Goal: Task Accomplishment & Management: Manage account settings

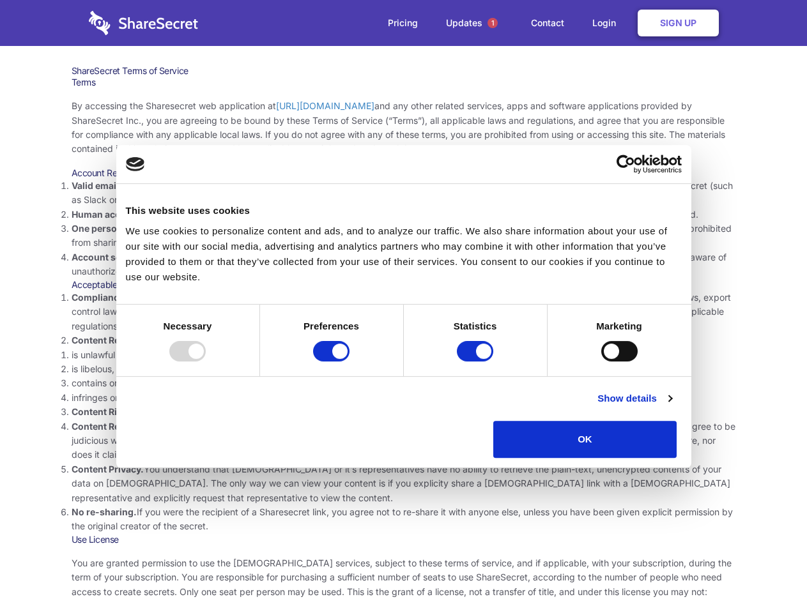
click at [403, 307] on li "Compliance with local laws and regulations. Your use of the Sharesecret must no…" at bounding box center [404, 312] width 664 height 43
click at [206, 361] on div at bounding box center [187, 351] width 36 height 20
click at [349, 361] on input "Preferences" at bounding box center [331, 351] width 36 height 20
checkbox input "false"
click at [476, 361] on input "Statistics" at bounding box center [475, 351] width 36 height 20
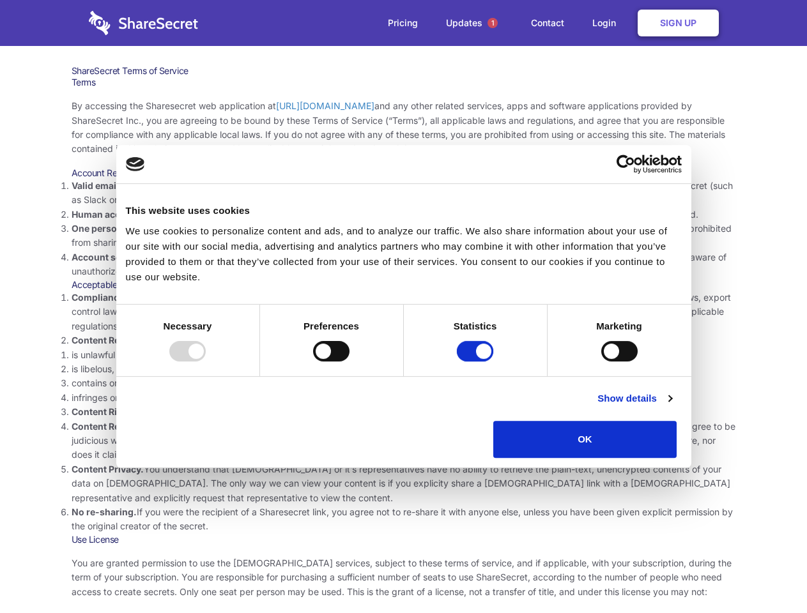
checkbox input "false"
click at [601, 361] on input "Marketing" at bounding box center [619, 351] width 36 height 20
checkbox input "true"
click at [671, 406] on link "Show details" at bounding box center [634, 398] width 74 height 15
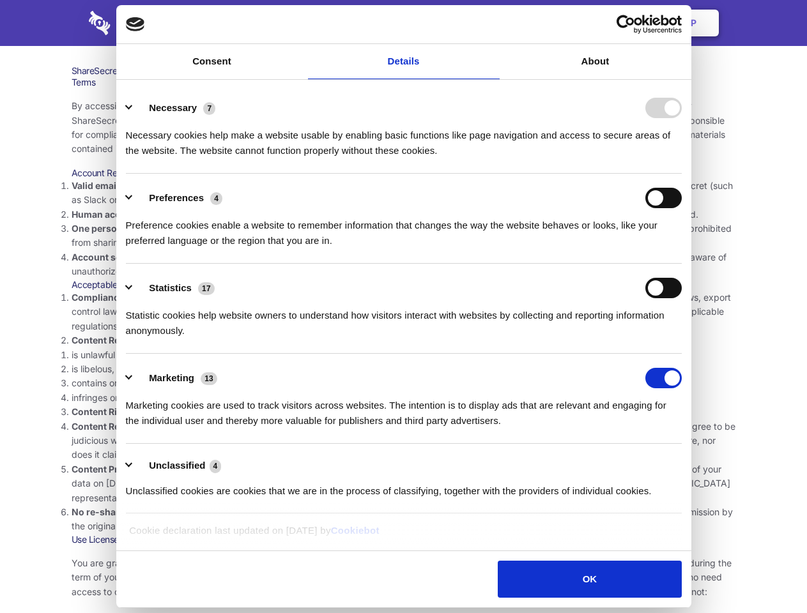
click at [706, 462] on li "Content Privacy. You understand that Sharesecret or it’s representatives have n…" at bounding box center [404, 483] width 664 height 43
click at [492, 23] on span "1" at bounding box center [492, 23] width 10 height 10
